Goal: Check status: Check status

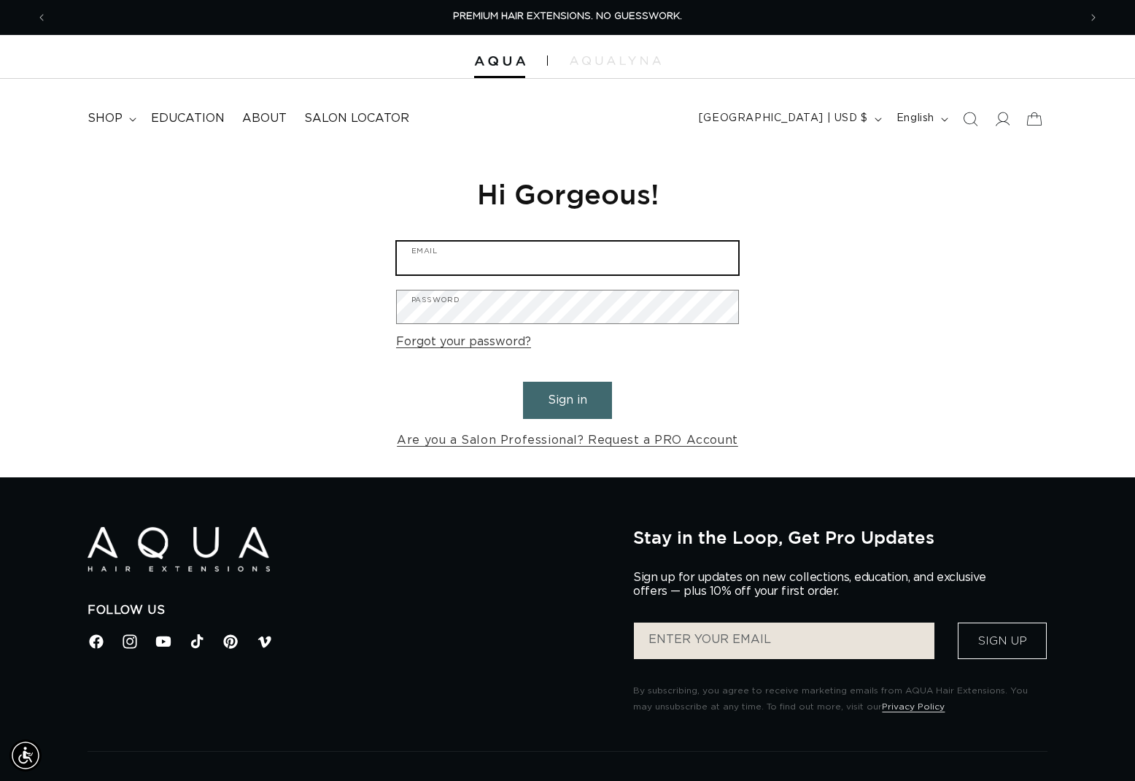
type input "EdenSalon"
click at [571, 390] on button "Sign in" at bounding box center [567, 400] width 89 height 37
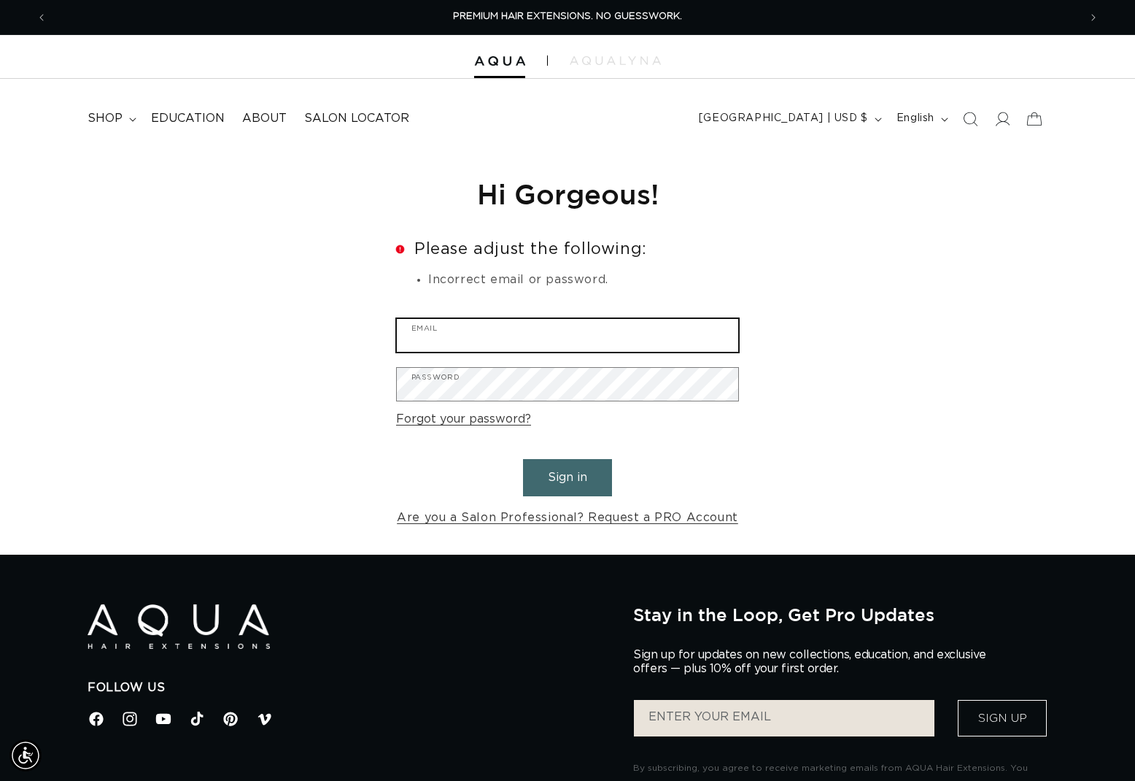
type input "EdenSalon"
click at [571, 465] on button "Sign in" at bounding box center [567, 477] width 89 height 37
click at [487, 344] on input "EdenSalon" at bounding box center [567, 335] width 341 height 33
click at [487, 341] on input "EdenSalon" at bounding box center [567, 335] width 341 height 33
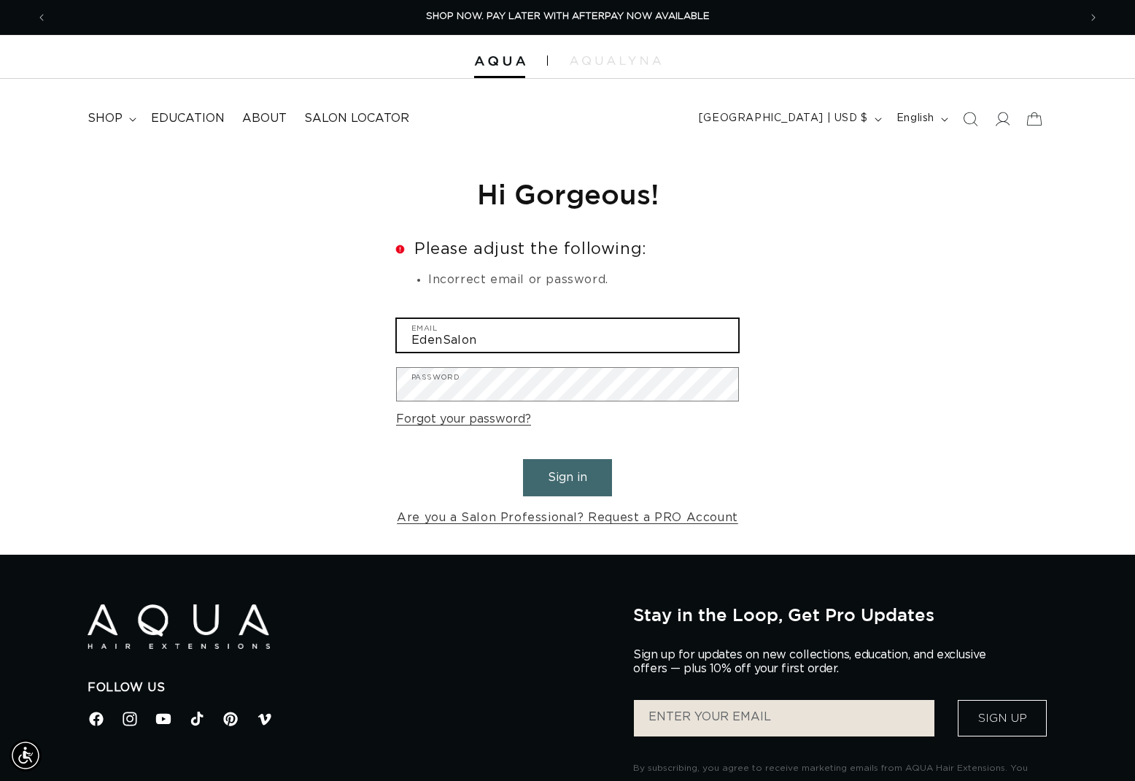
click at [487, 341] on input "EdenSalon" at bounding box center [567, 335] width 341 height 33
type input "info@eden-salon.com"
click at [568, 475] on button "Sign in" at bounding box center [567, 477] width 89 height 37
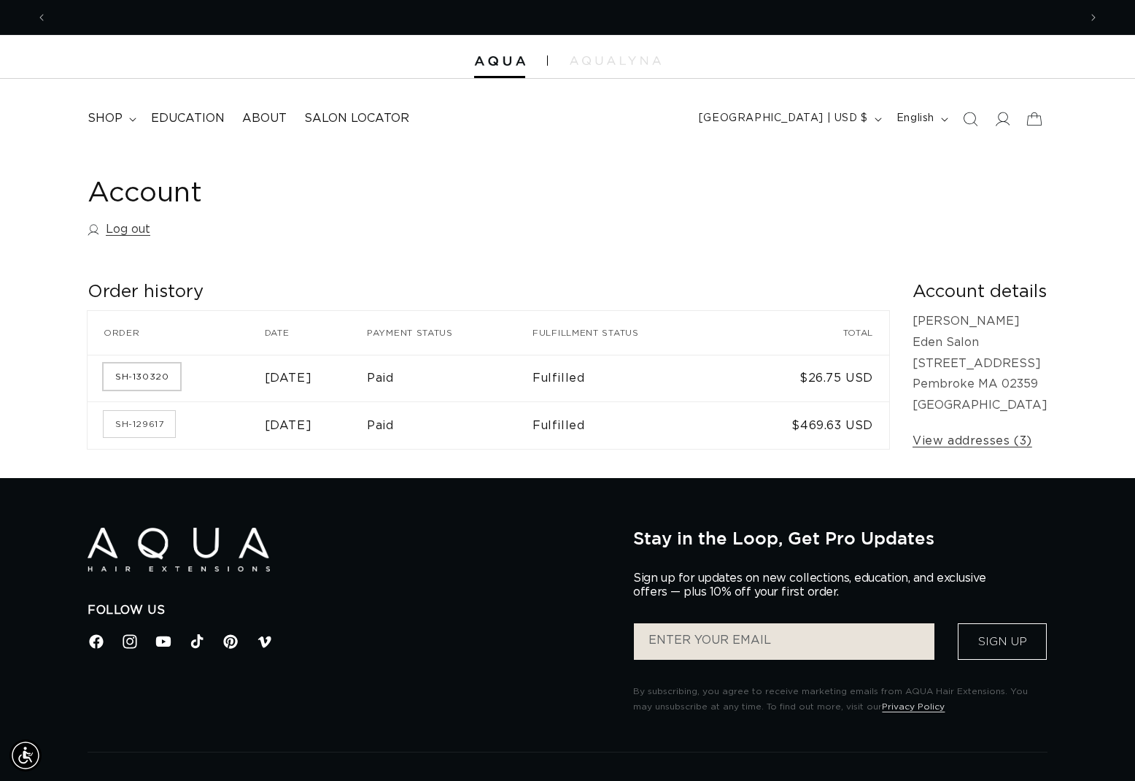
scroll to position [0, 1032]
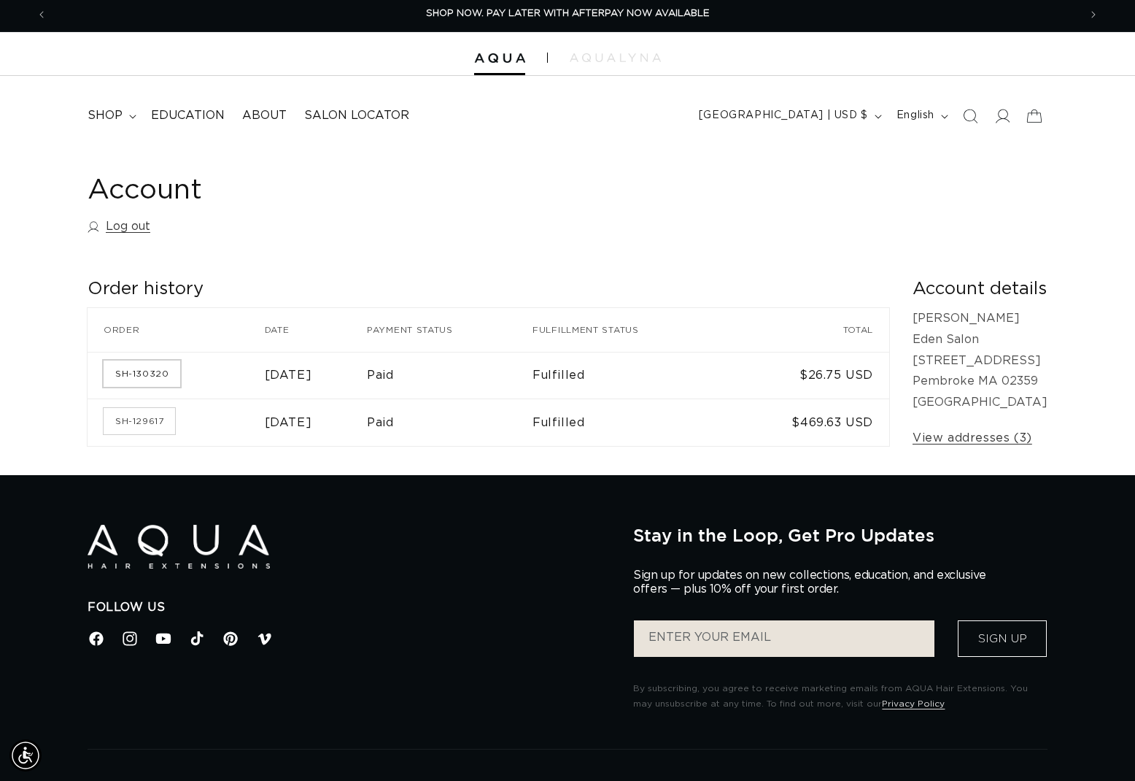
click at [170, 382] on link "SH-130320" at bounding box center [142, 373] width 77 height 26
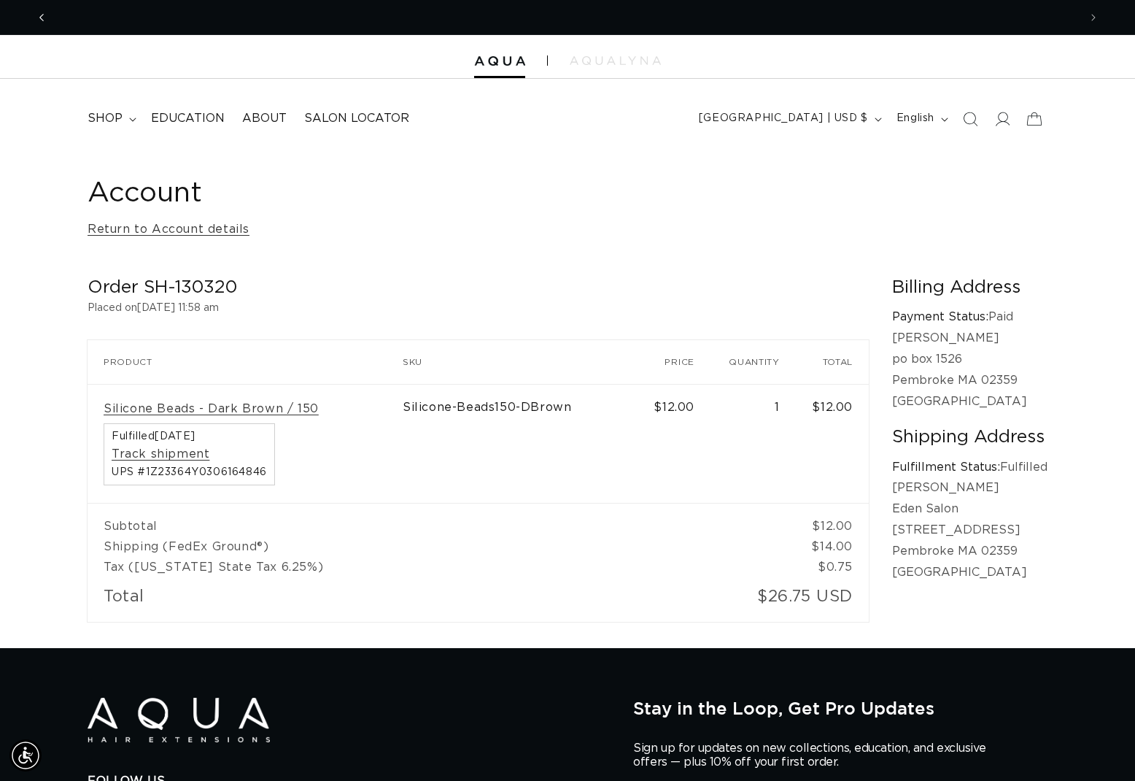
scroll to position [0, 1032]
click at [50, 16] on button "Previous announcement" at bounding box center [42, 18] width 32 height 28
click at [39, 17] on span "Previous announcement" at bounding box center [41, 17] width 15 height 15
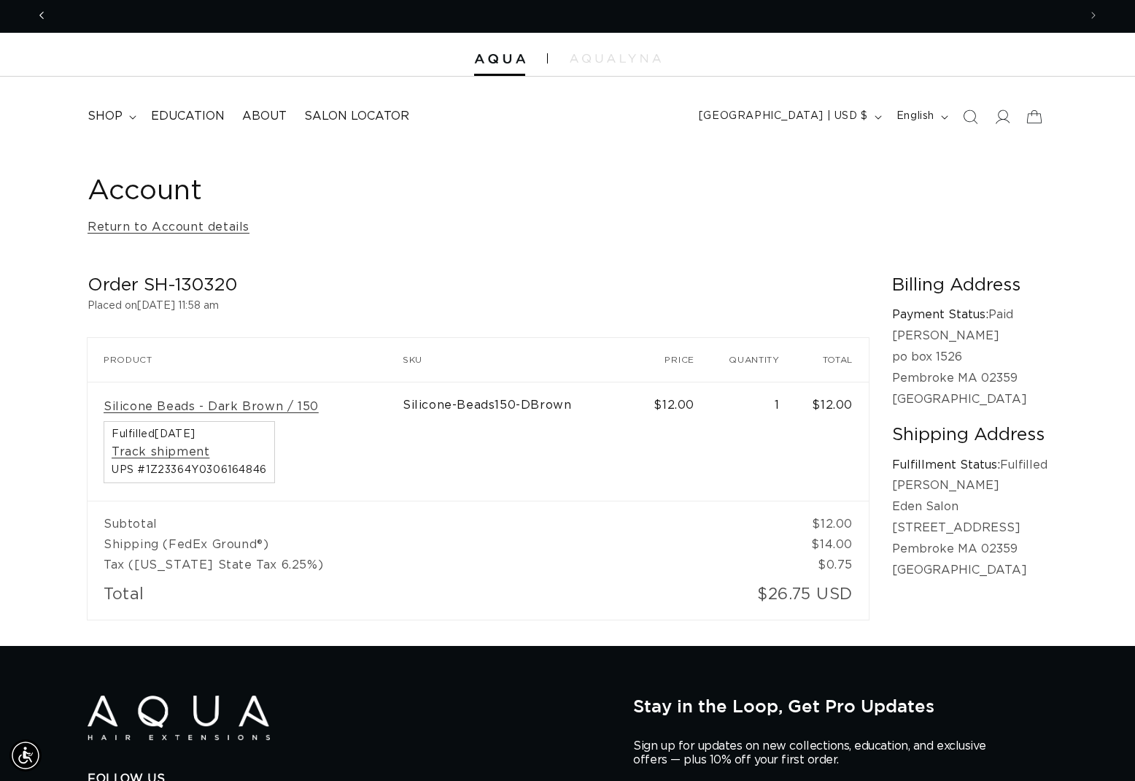
scroll to position [0, 2063]
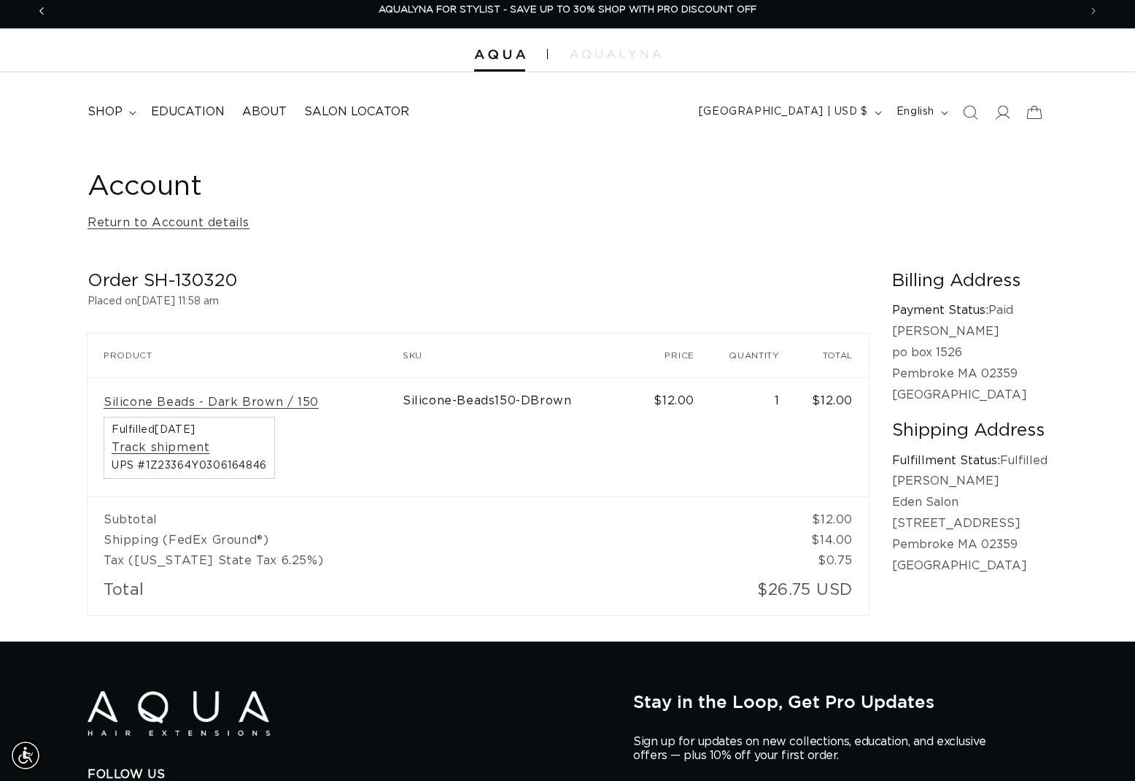
click at [39, 12] on icon "Previous announcement" at bounding box center [41, 11] width 5 height 16
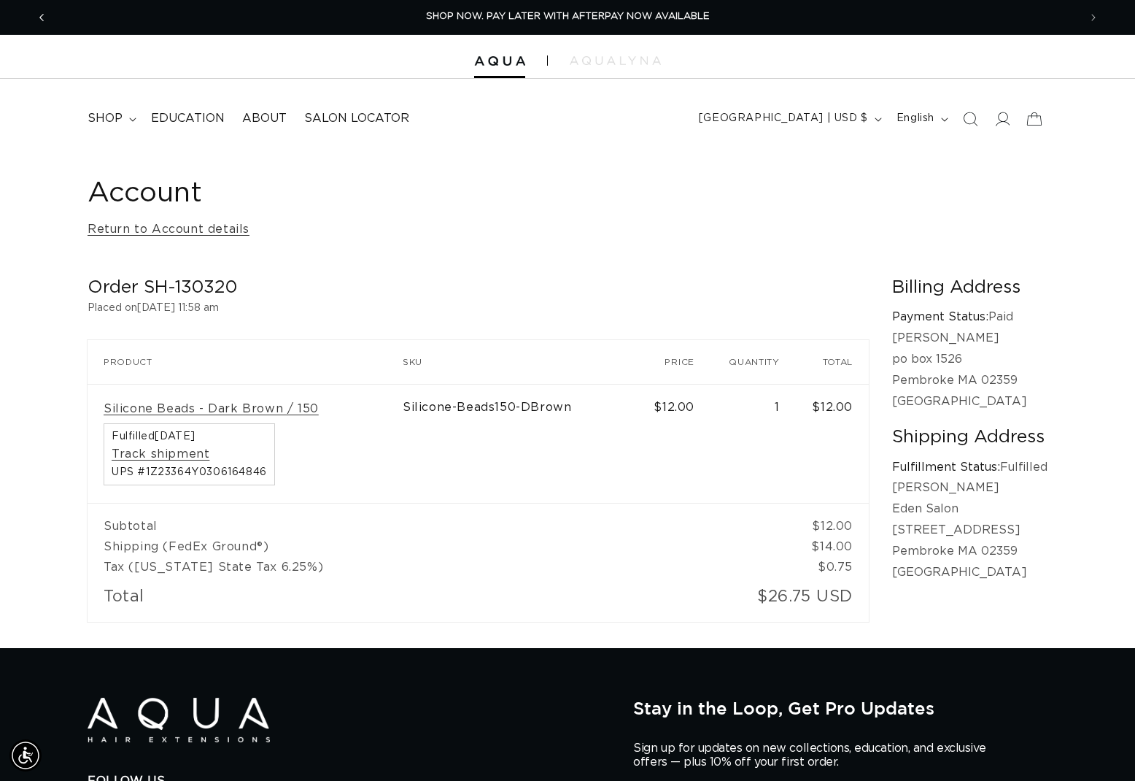
scroll to position [0, 0]
click at [43, 18] on icon "Previous announcement" at bounding box center [41, 17] width 5 height 16
click at [175, 225] on link "Return to Account details" at bounding box center [169, 229] width 162 height 21
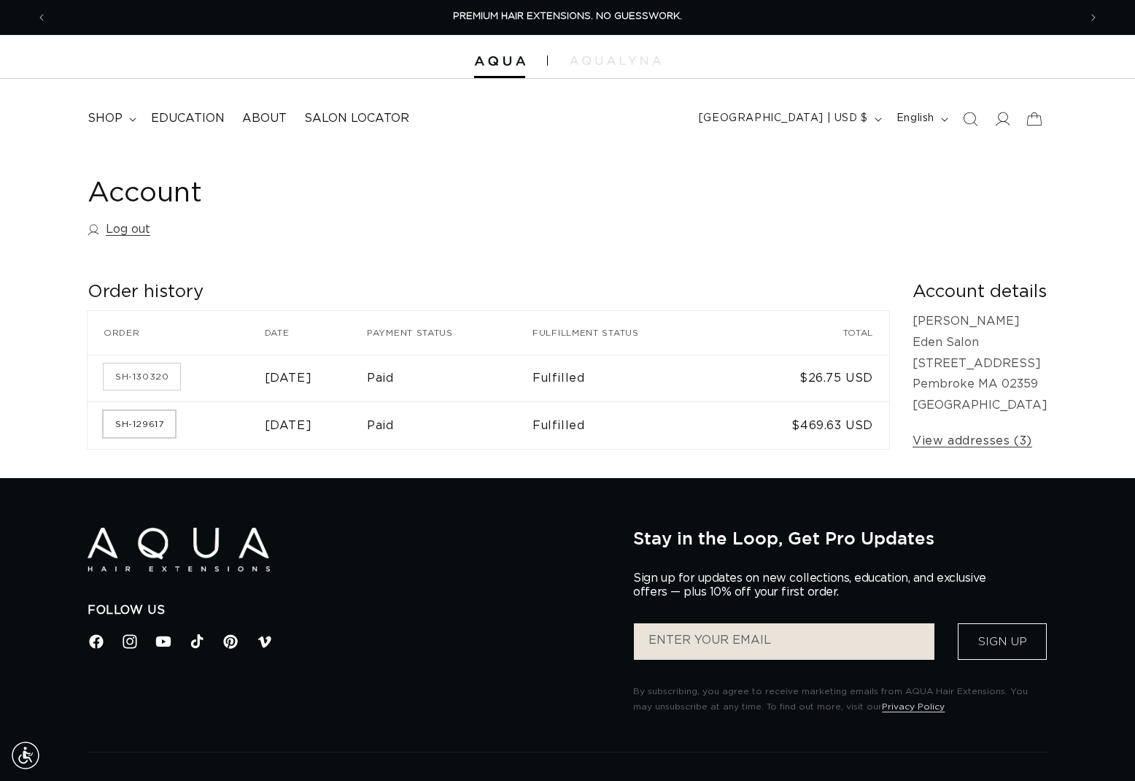
click at [161, 421] on link "SH-129617" at bounding box center [139, 424] width 71 height 26
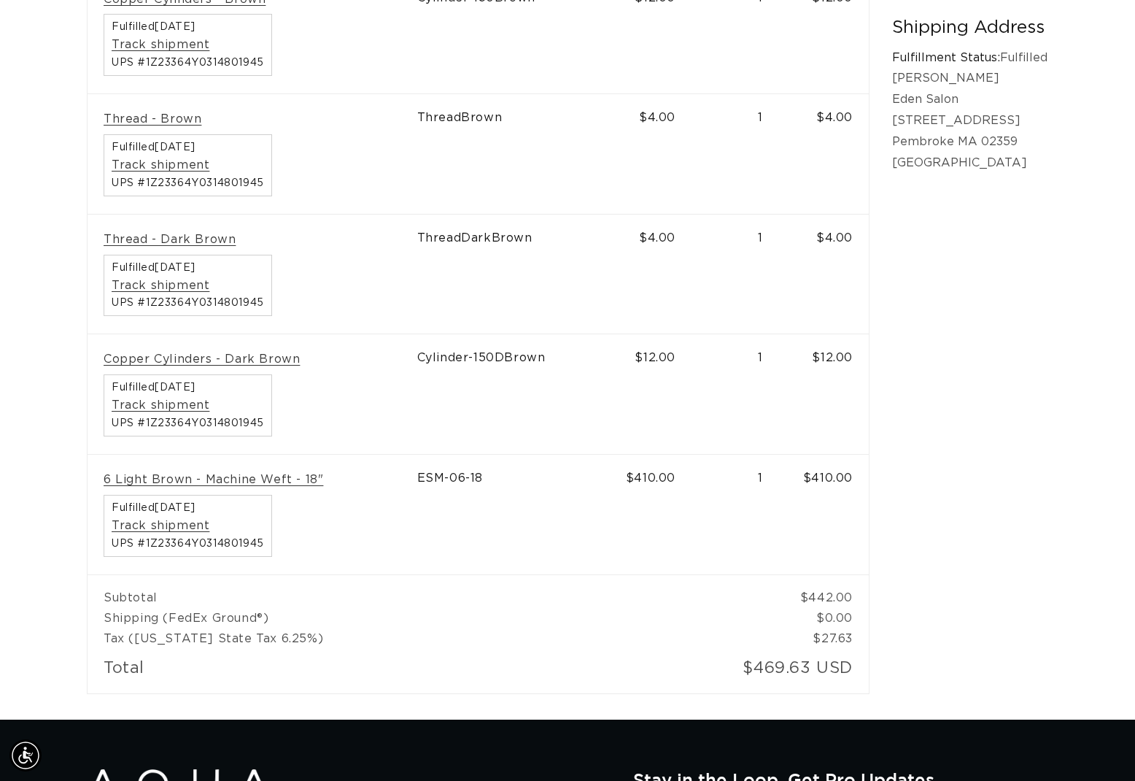
scroll to position [410, 0]
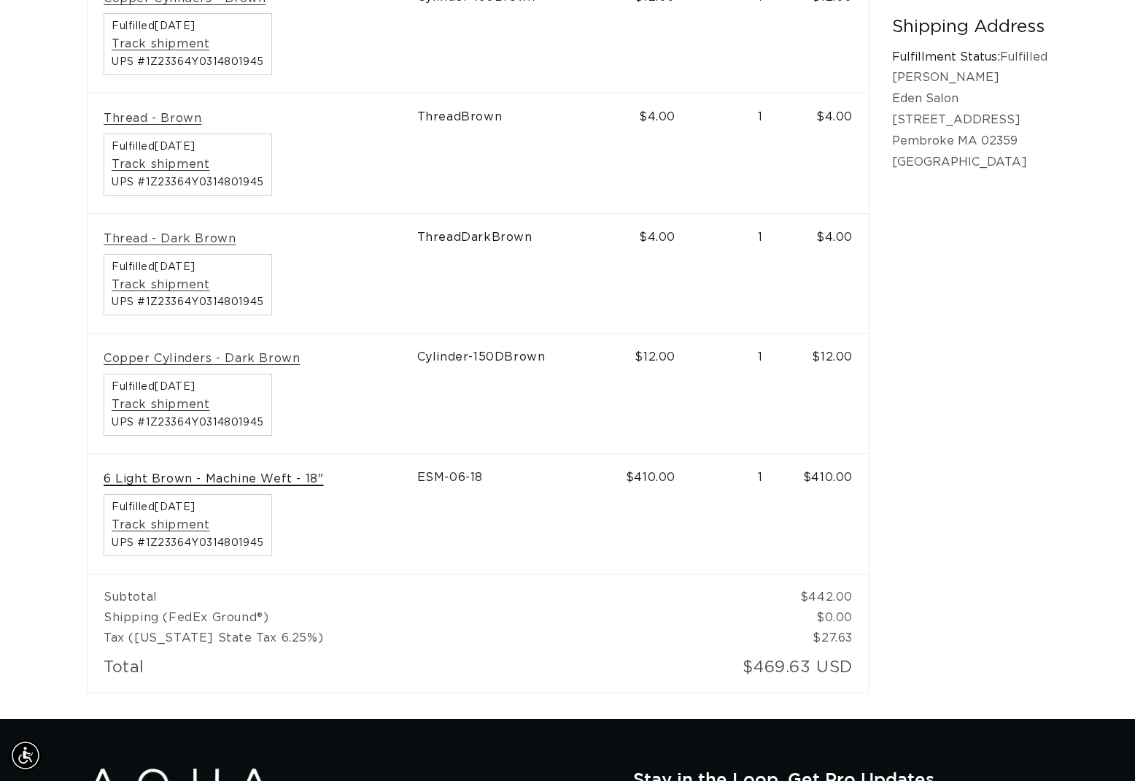
click at [295, 471] on link "6 Light Brown - Machine Weft - 18"" at bounding box center [214, 478] width 220 height 15
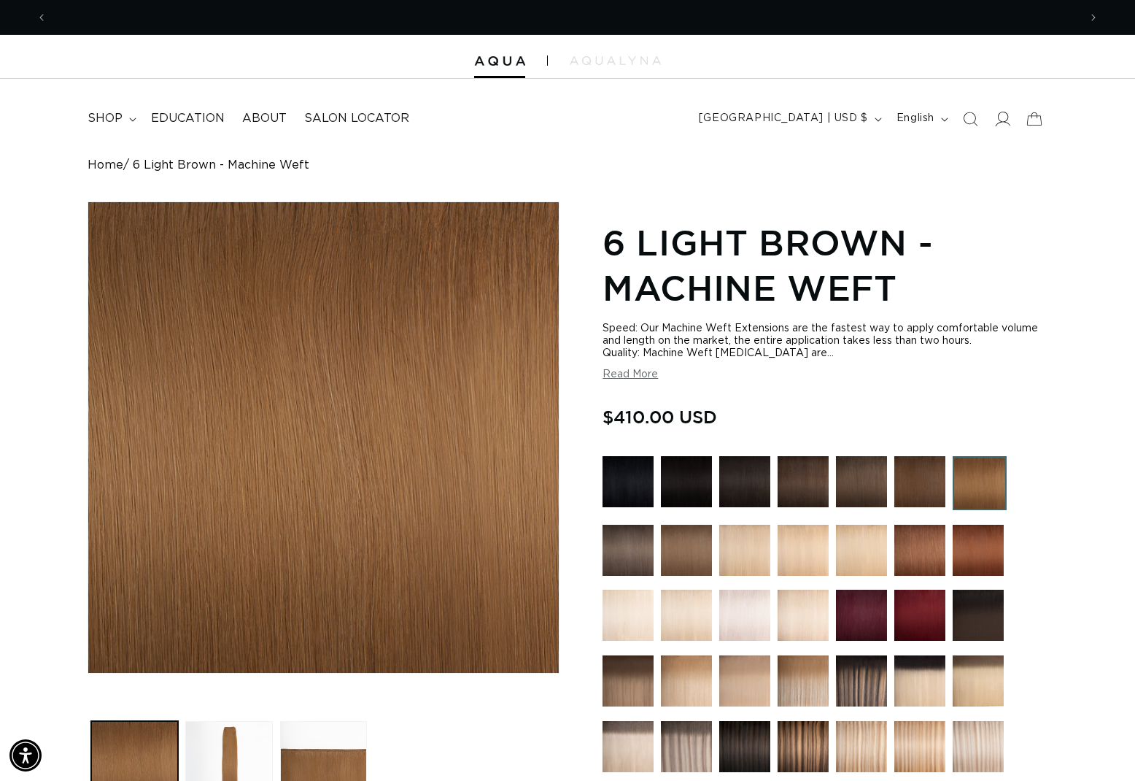
scroll to position [0, 1032]
click at [1010, 120] on span at bounding box center [1002, 119] width 32 height 32
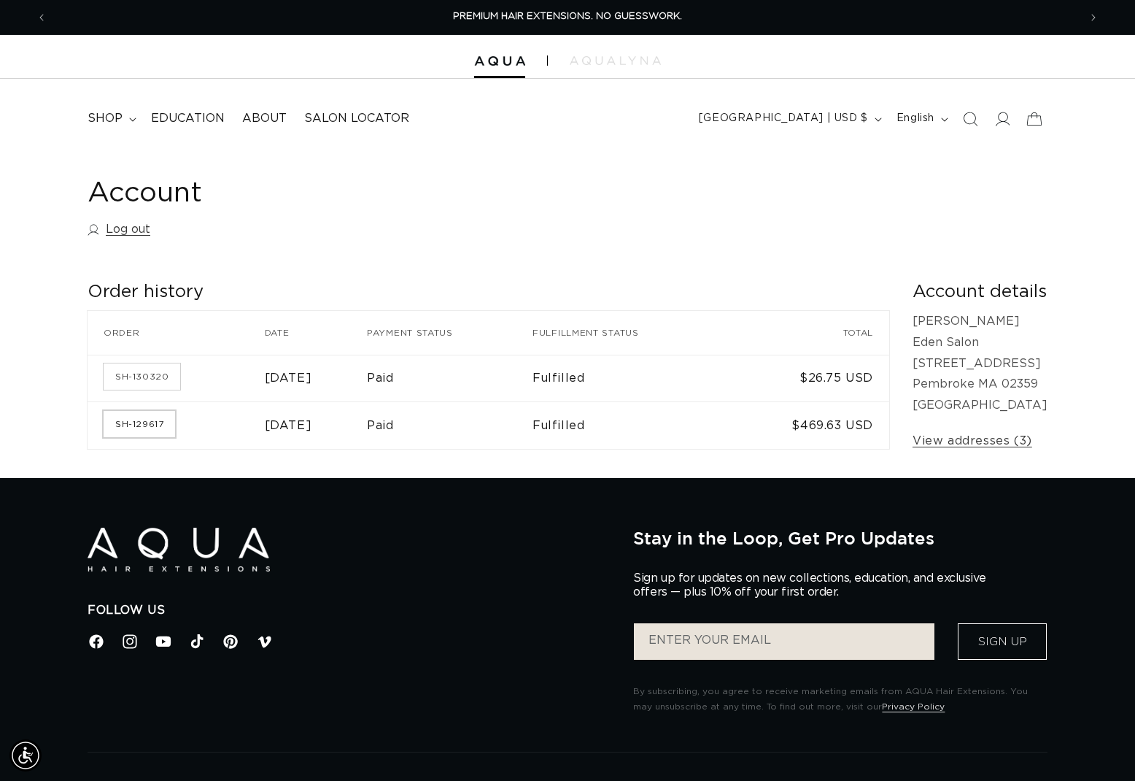
click at [163, 423] on link "SH-129617" at bounding box center [139, 424] width 71 height 26
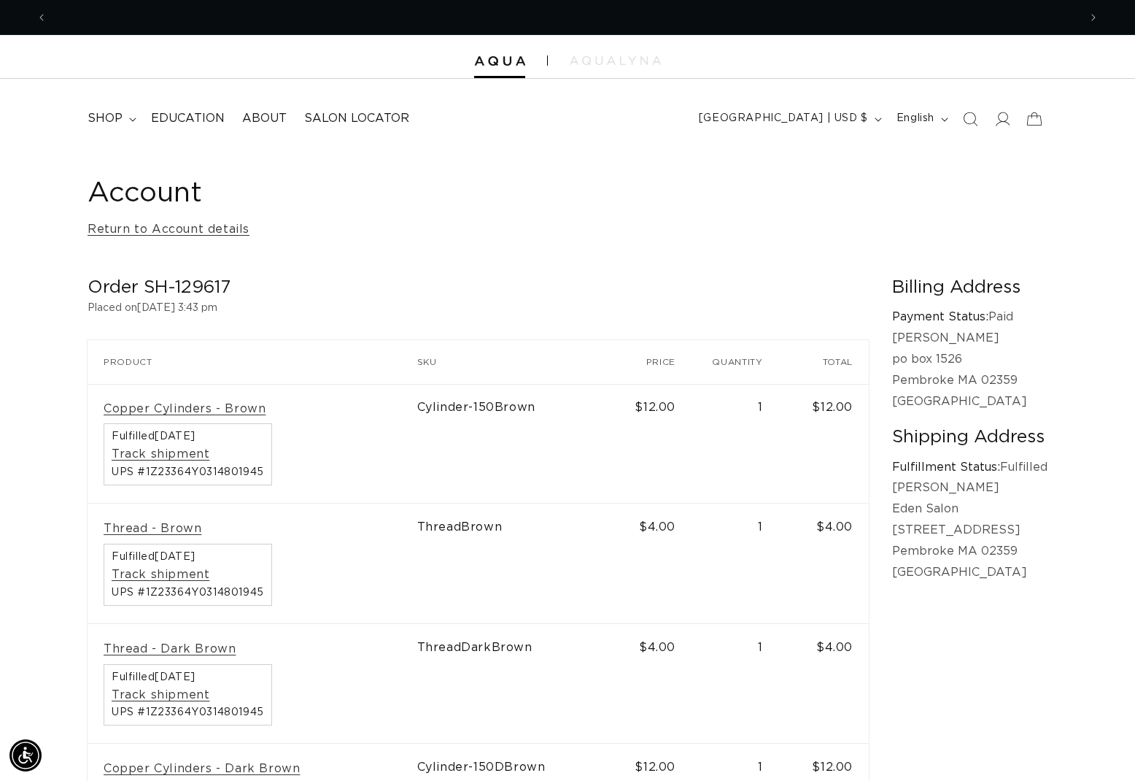
scroll to position [0, 2063]
